Goal: Task Accomplishment & Management: Complete application form

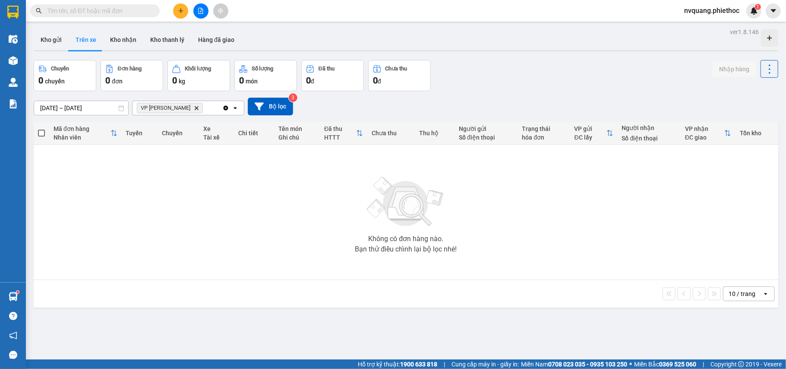
click at [45, 115] on div "ver 1.8.146 Kho gửi Trên xe Kho nhận Kho thanh [PERSON_NAME] đã giao Chuyến 0 c…" at bounding box center [406, 210] width 752 height 369
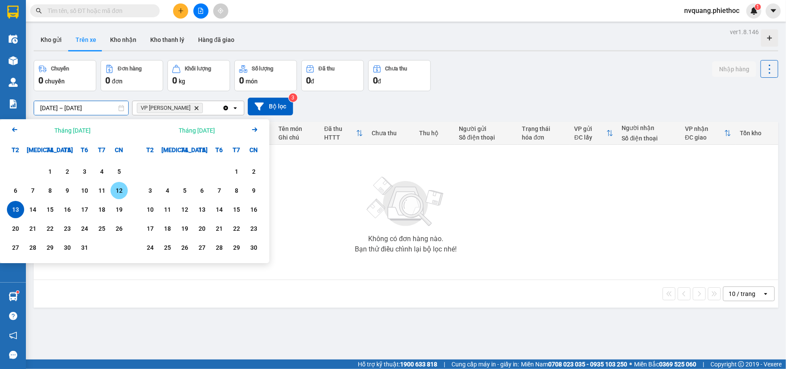
click at [113, 193] on div "12" at bounding box center [119, 190] width 12 height 10
click at [8, 212] on div "13" at bounding box center [15, 209] width 17 height 17
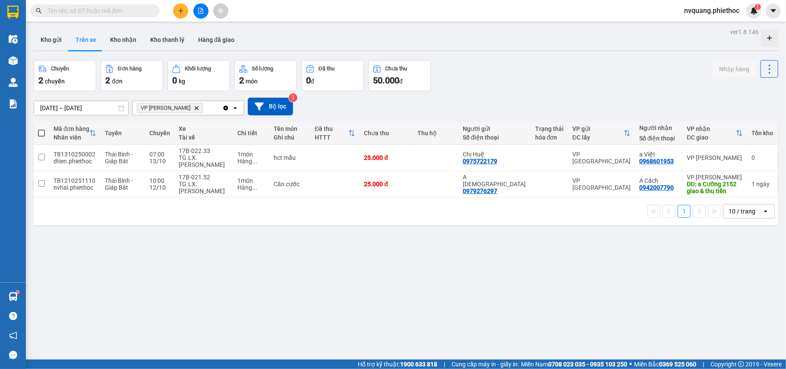
click at [58, 111] on input "[DATE] – [DATE]" at bounding box center [81, 108] width 94 height 14
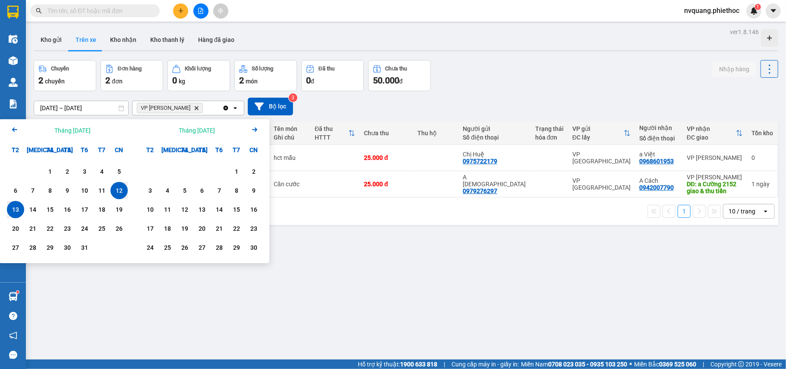
click at [14, 213] on div "13" at bounding box center [15, 209] width 12 height 10
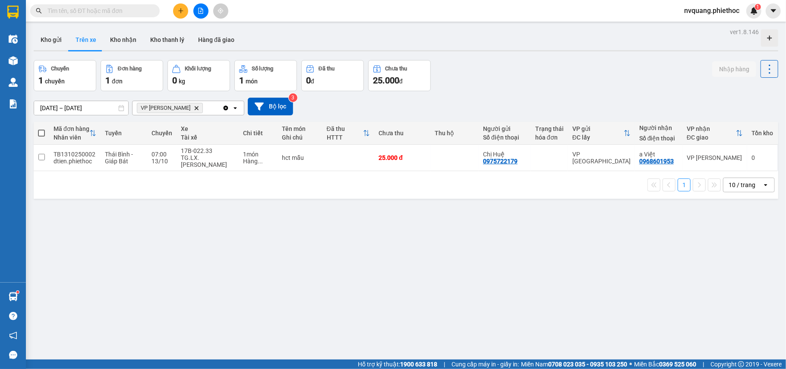
drag, startPoint x: 133, startPoint y: 35, endPoint x: 162, endPoint y: 73, distance: 47.8
click at [133, 36] on button "Kho nhận" at bounding box center [123, 39] width 40 height 21
type input "[DATE] – [DATE]"
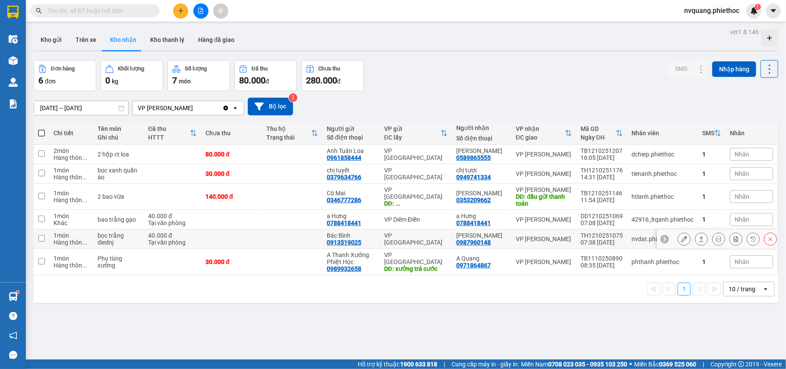
click at [678, 241] on button at bounding box center [684, 238] width 12 height 15
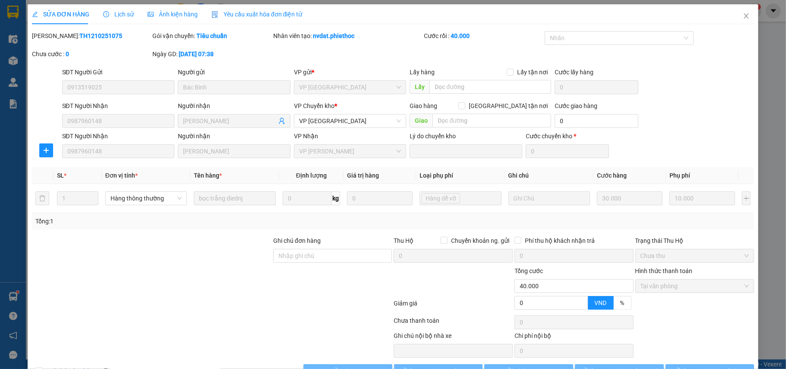
type input "0913519025"
type input "Bác Bình"
type input "0987960148"
type input "[PERSON_NAME]"
type input "0"
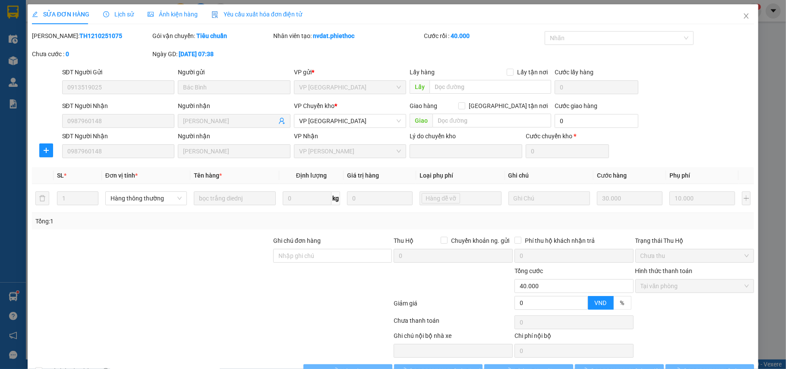
type input "40.000"
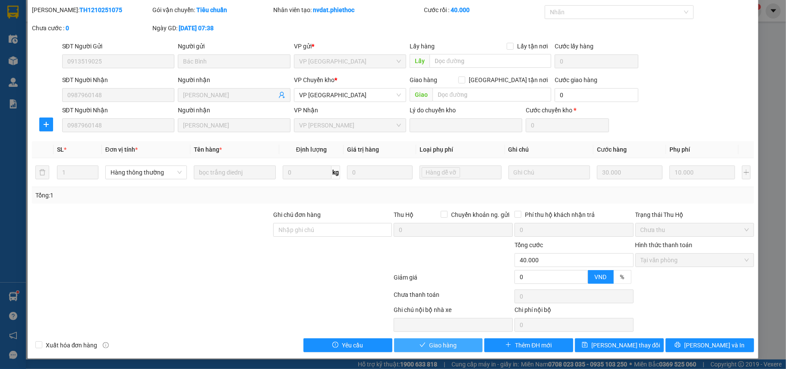
click at [434, 344] on span "Giao hàng" at bounding box center [443, 344] width 28 height 9
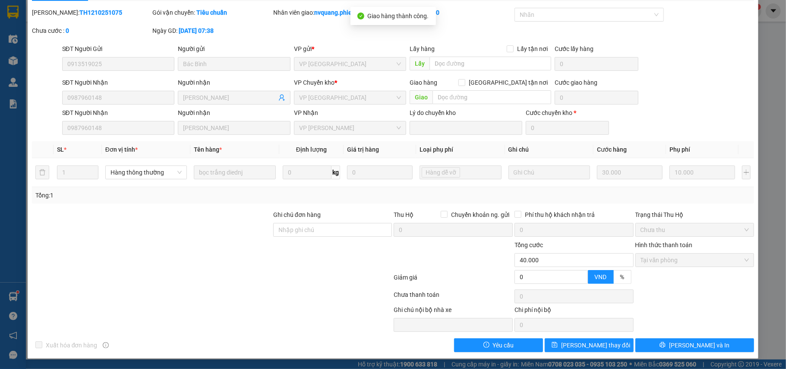
scroll to position [0, 0]
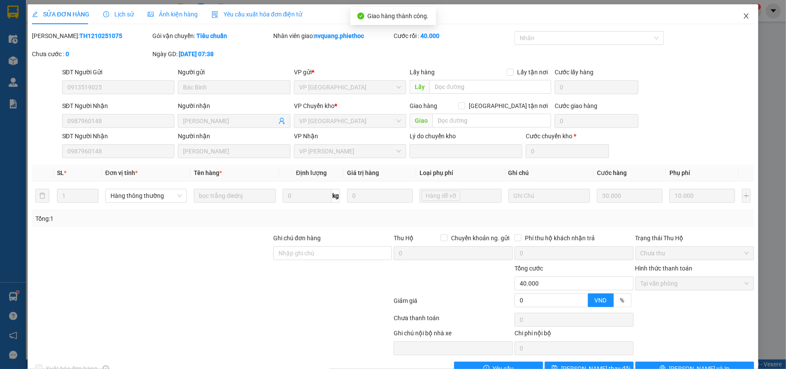
click at [743, 14] on icon "close" at bounding box center [746, 16] width 7 height 7
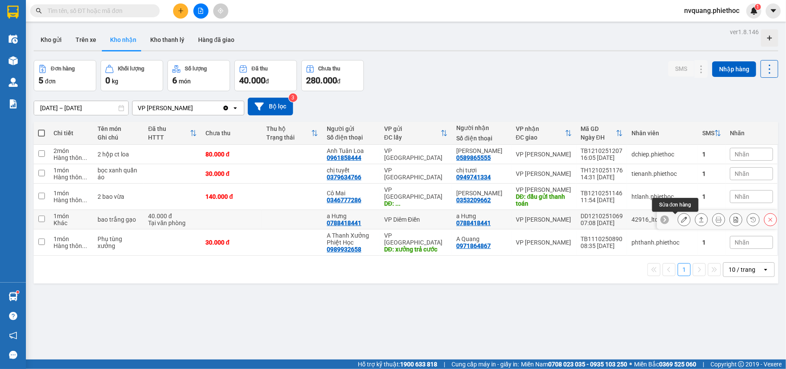
click at [681, 221] on icon at bounding box center [684, 219] width 6 height 6
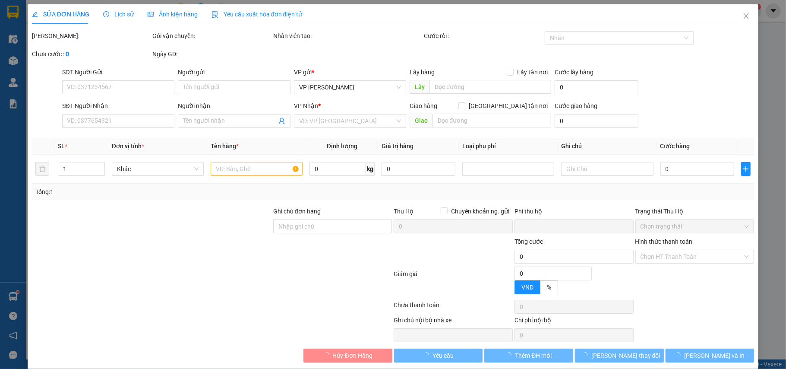
type input "0788418441"
type input "a Hưng"
type input "0788418441"
type input "a Hưng"
type input "0"
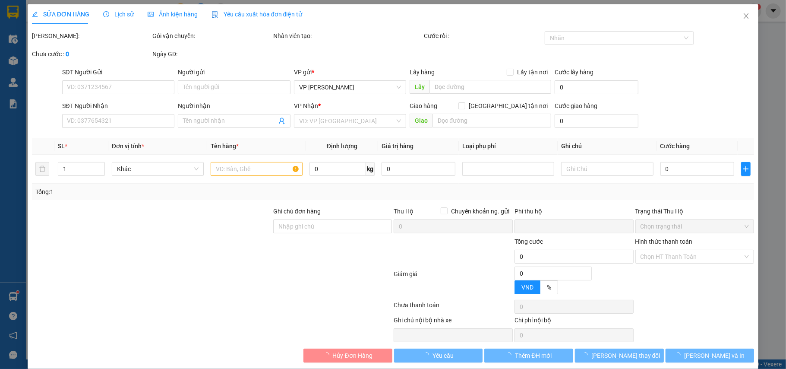
type input "40.000"
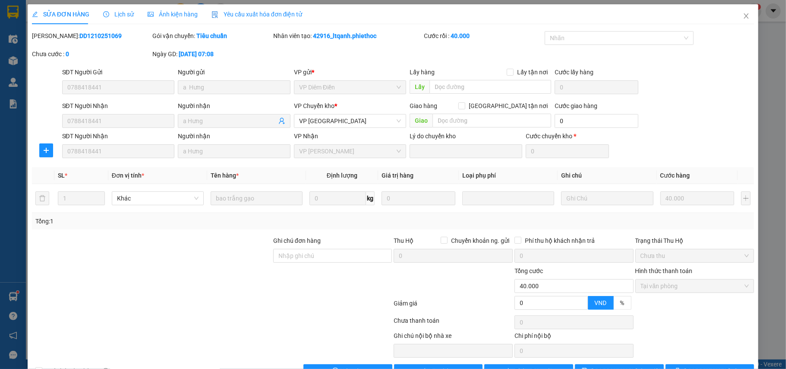
scroll to position [28, 0]
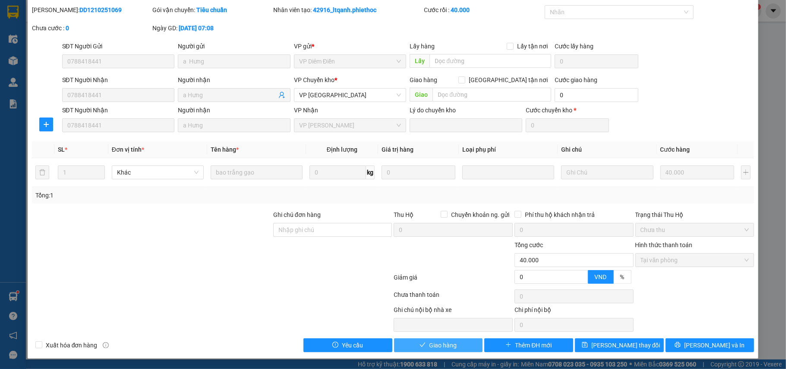
click at [431, 348] on span "Giao hàng" at bounding box center [443, 344] width 28 height 9
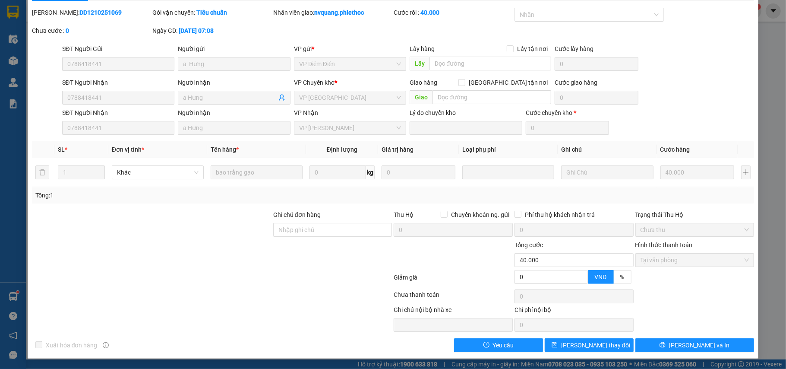
scroll to position [0, 0]
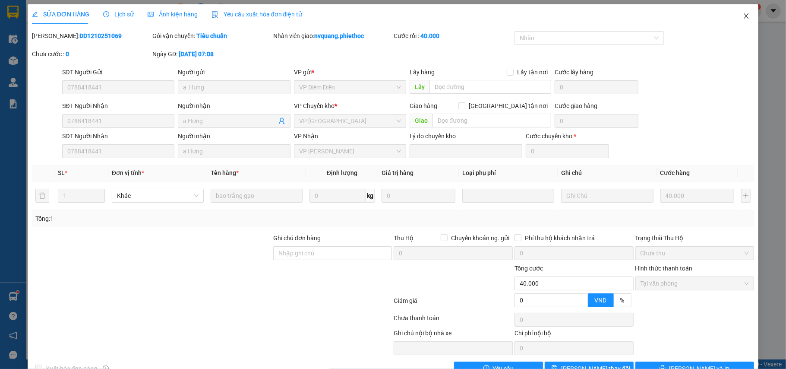
click at [744, 18] on icon "close" at bounding box center [746, 15] width 5 height 5
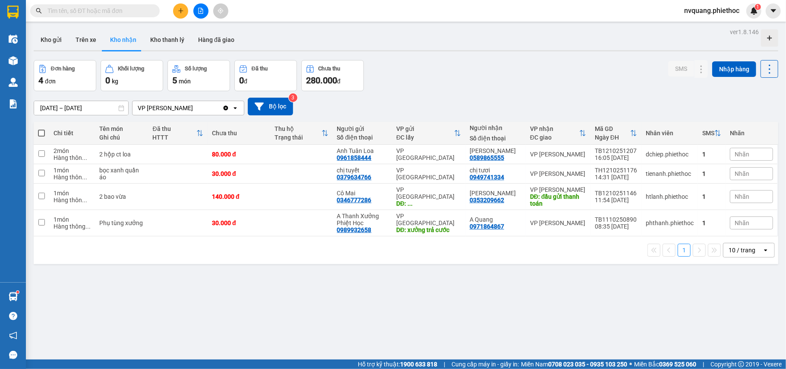
click at [101, 12] on input "text" at bounding box center [98, 10] width 102 height 9
click at [109, 5] on span at bounding box center [95, 10] width 130 height 13
click at [100, 13] on span at bounding box center [95, 10] width 130 height 13
click at [100, 13] on input "text" at bounding box center [98, 10] width 102 height 9
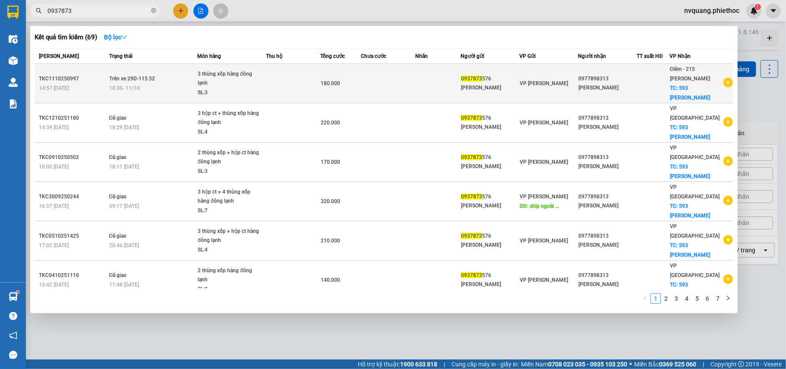
type input "0937873"
click at [168, 83] on div "18:30 [DATE]" at bounding box center [153, 87] width 88 height 9
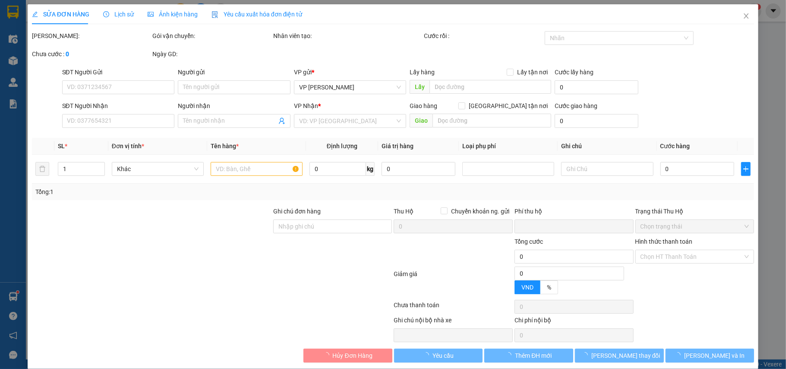
type input "0937873576"
type input "[PERSON_NAME]"
type input "0977898313"
type input "[PERSON_NAME]"
checkbox input "true"
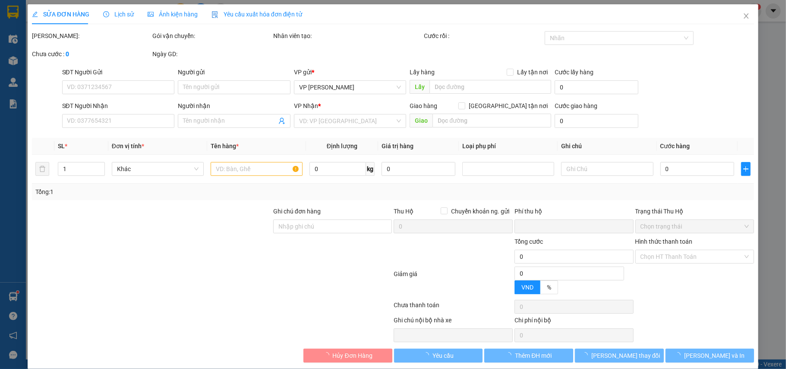
type input "593 [PERSON_NAME] Đôn"
type input "0"
type input "180.000"
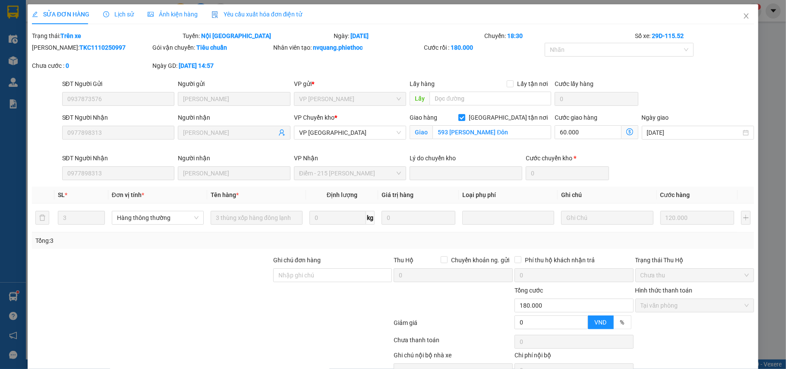
click at [121, 11] on span "Lịch sử" at bounding box center [118, 14] width 31 height 7
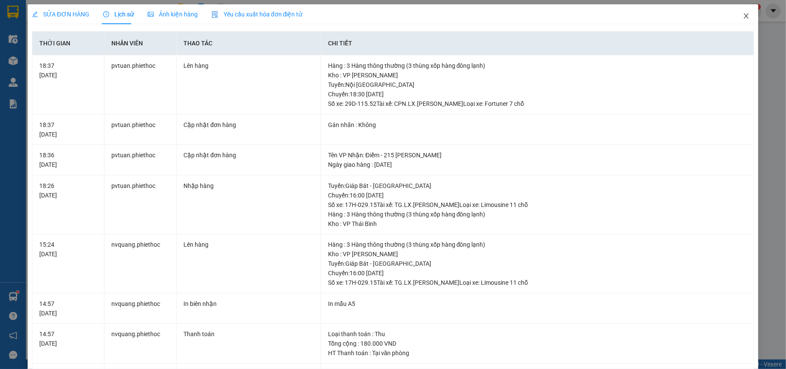
click at [743, 14] on icon "close" at bounding box center [746, 16] width 7 height 7
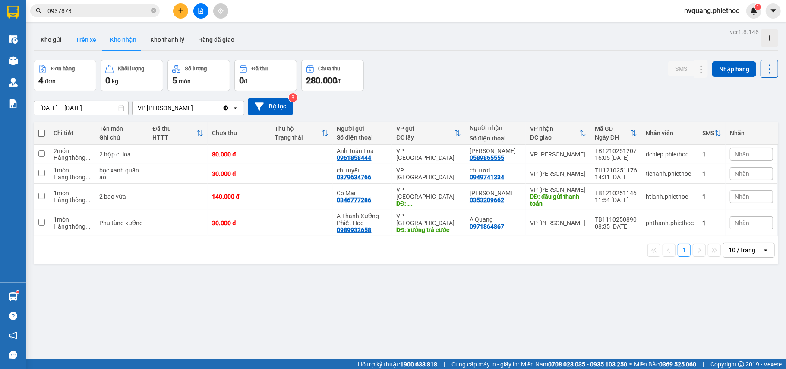
click at [85, 37] on button "Trên xe" at bounding box center [86, 39] width 35 height 21
type input "[DATE] – [DATE]"
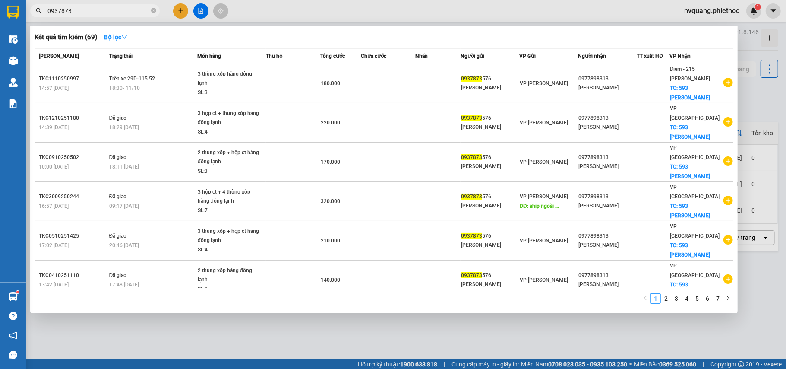
drag, startPoint x: 76, startPoint y: 13, endPoint x: 51, endPoint y: 11, distance: 25.1
click at [51, 11] on input "0937873" at bounding box center [98, 10] width 102 height 9
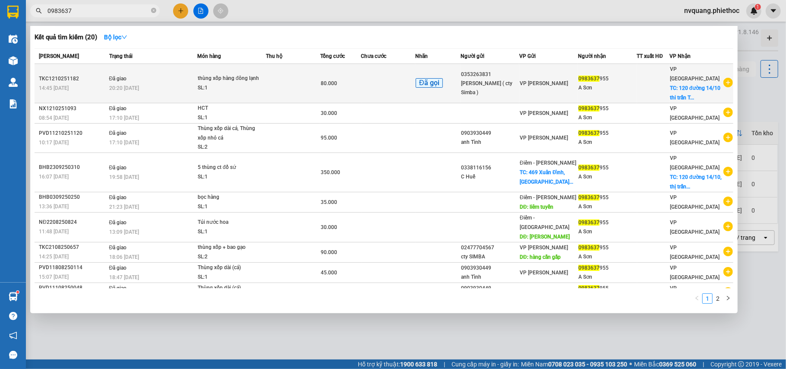
type input "0983637"
click at [290, 85] on td at bounding box center [293, 83] width 54 height 39
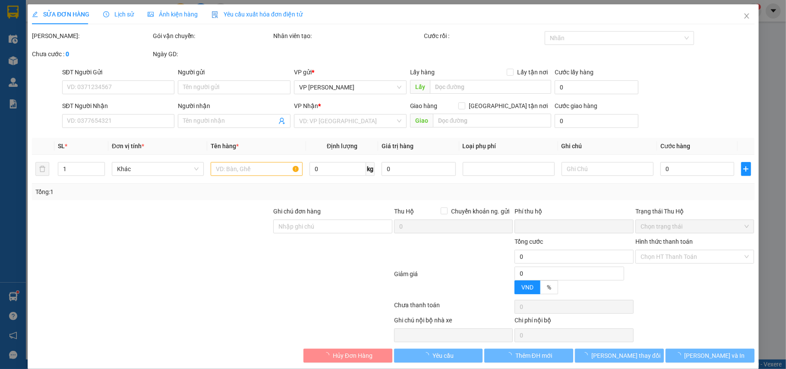
type input "0353263831"
type input "[PERSON_NAME] ( cty Simba )"
type input "0983637955"
type input "A Sơn"
checkbox input "true"
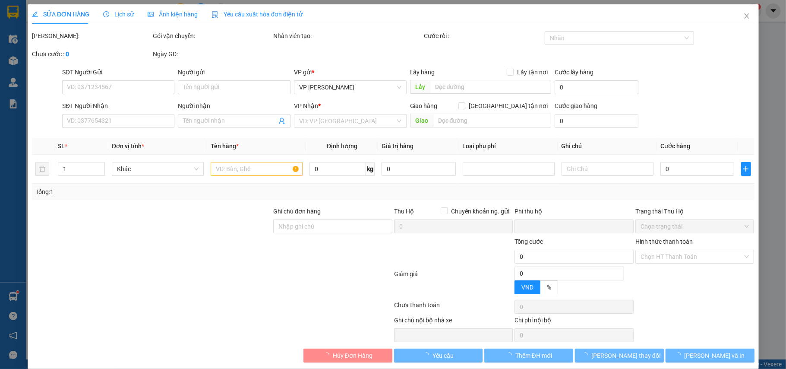
type input "120 đường 14/10 thi trấn [GEOGRAPHIC_DATA]"
type input "30.000"
type input "0"
type input "80.000"
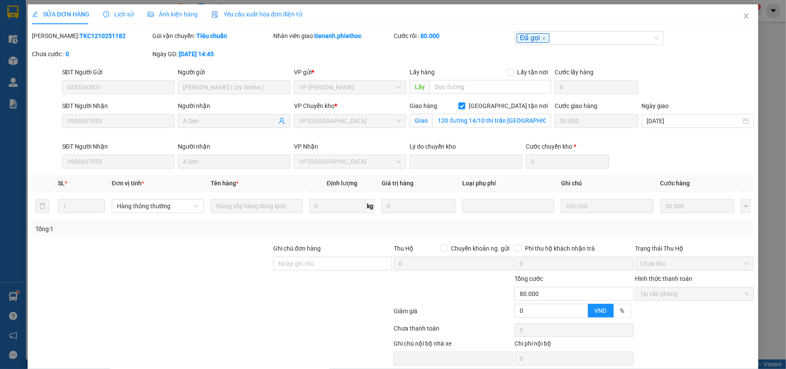
click at [120, 9] on div "Lịch sử" at bounding box center [118, 14] width 31 height 20
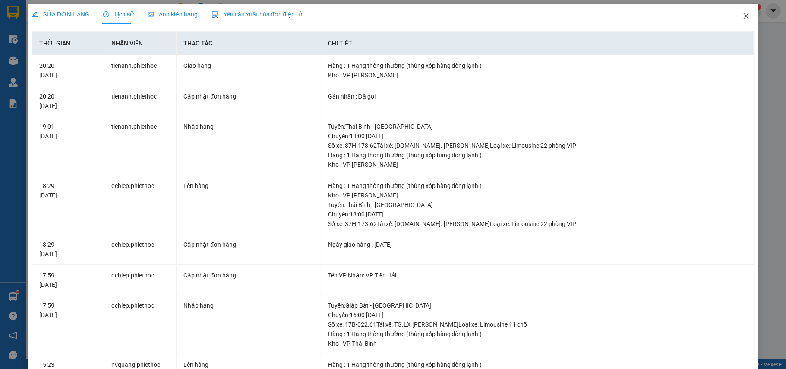
click at [734, 16] on span "Close" at bounding box center [746, 16] width 24 height 24
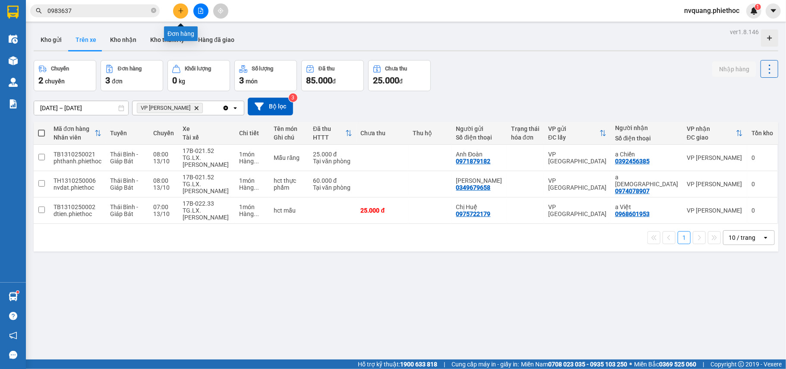
click at [183, 11] on icon "plus" at bounding box center [180, 10] width 5 height 0
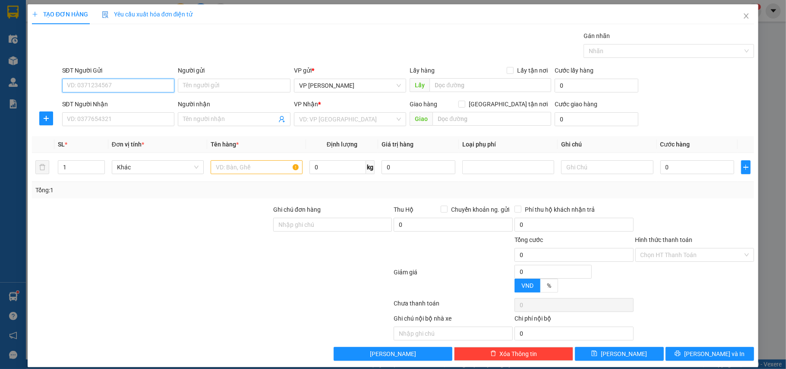
click at [88, 80] on input "SĐT Người Gửi" at bounding box center [118, 86] width 113 height 14
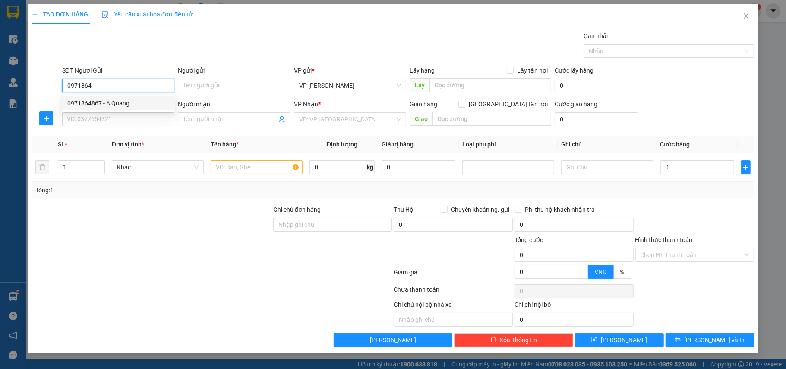
click at [109, 101] on div "0971864867 - A Quang" at bounding box center [118, 102] width 102 height 9
type input "0971864867"
type input "A Quang"
type input "0971864867"
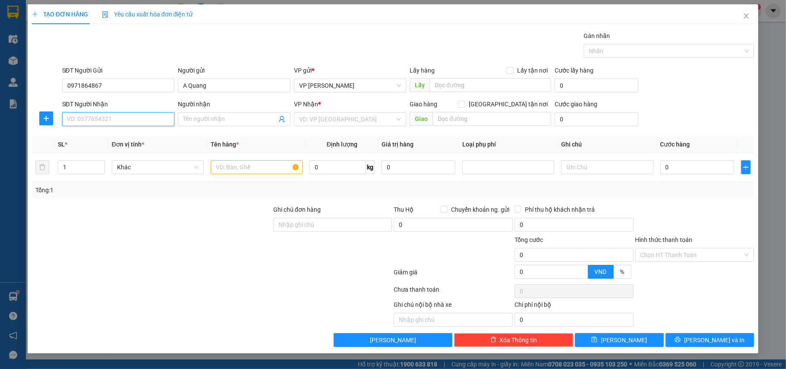
click at [122, 120] on input "SĐT Người Nhận" at bounding box center [118, 119] width 113 height 14
click at [108, 152] on div "0963114958 - [PERSON_NAME]" at bounding box center [118, 150] width 102 height 9
type input "0963114958"
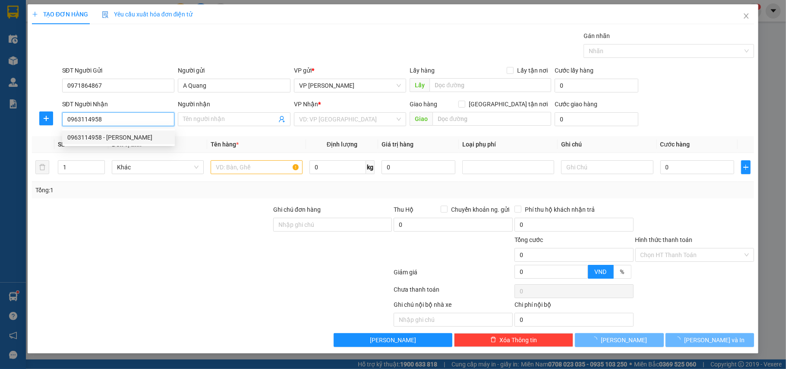
type input "C Xuyến"
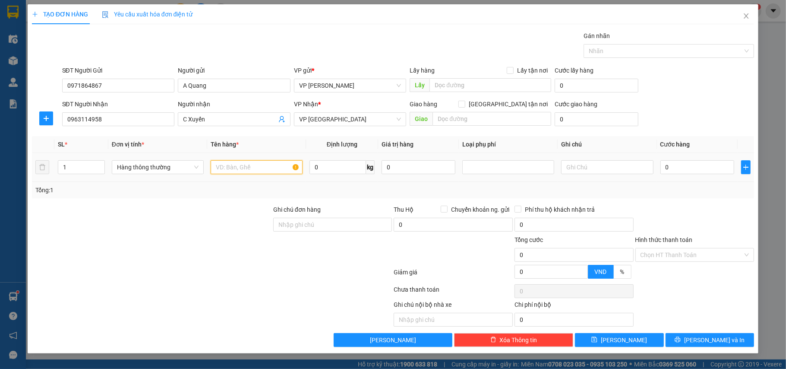
click at [226, 169] on input "text" at bounding box center [257, 167] width 92 height 14
type input "hộp ct phụ tùng"
click at [685, 170] on input "0" at bounding box center [698, 167] width 74 height 14
type input "2"
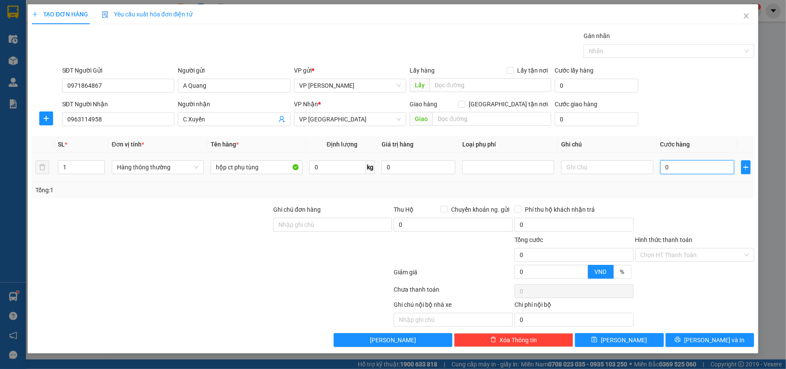
type input "2"
type input "25"
type input "25.000"
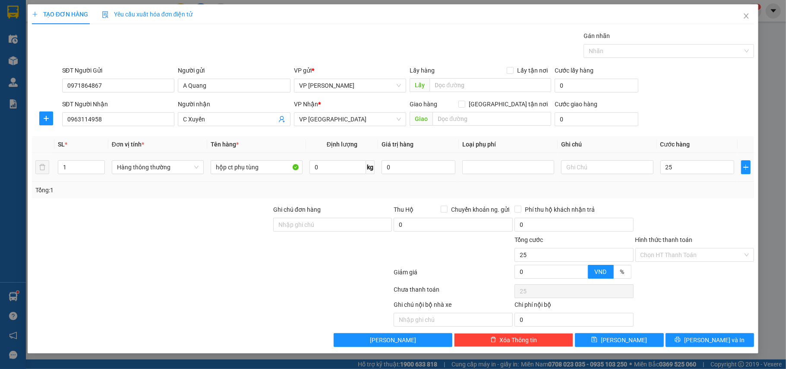
type input "25.000"
click at [686, 215] on div at bounding box center [695, 220] width 121 height 30
click at [687, 259] on input "Hình thức thanh toán" at bounding box center [692, 254] width 103 height 13
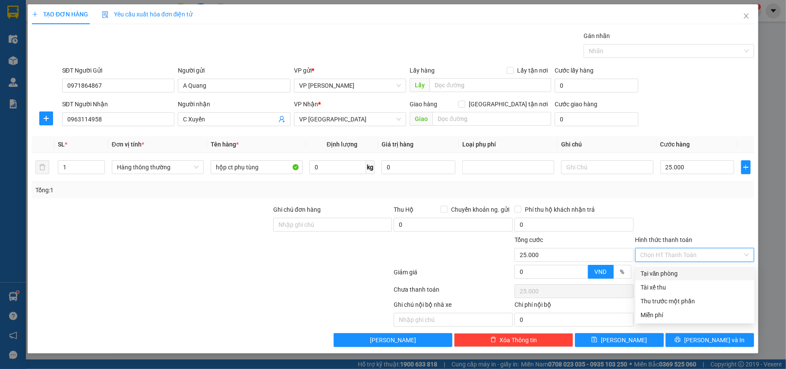
click at [667, 271] on div "Tại văn phòng" at bounding box center [695, 273] width 109 height 9
type input "0"
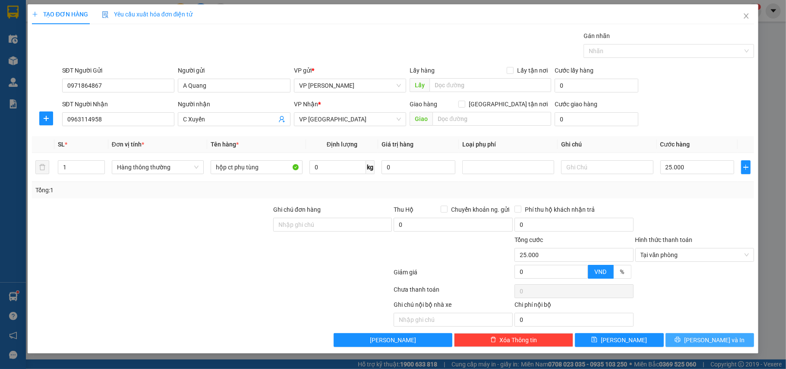
click at [707, 339] on span "[PERSON_NAME] và In" at bounding box center [714, 339] width 60 height 9
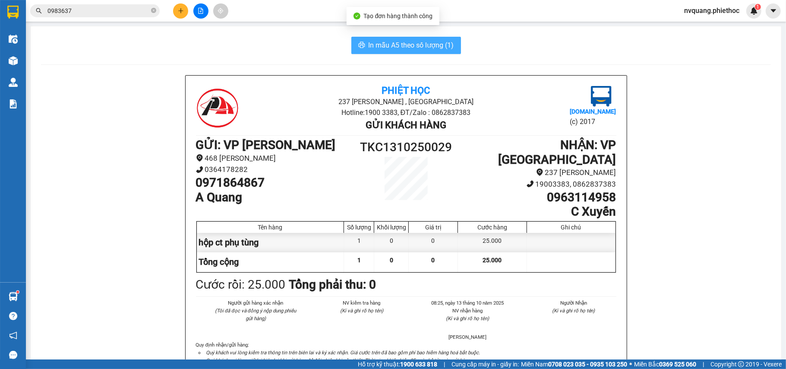
click at [397, 47] on span "In mẫu A5 theo số lượng (1)" at bounding box center [411, 45] width 85 height 11
